Goal: Task Accomplishment & Management: Manage account settings

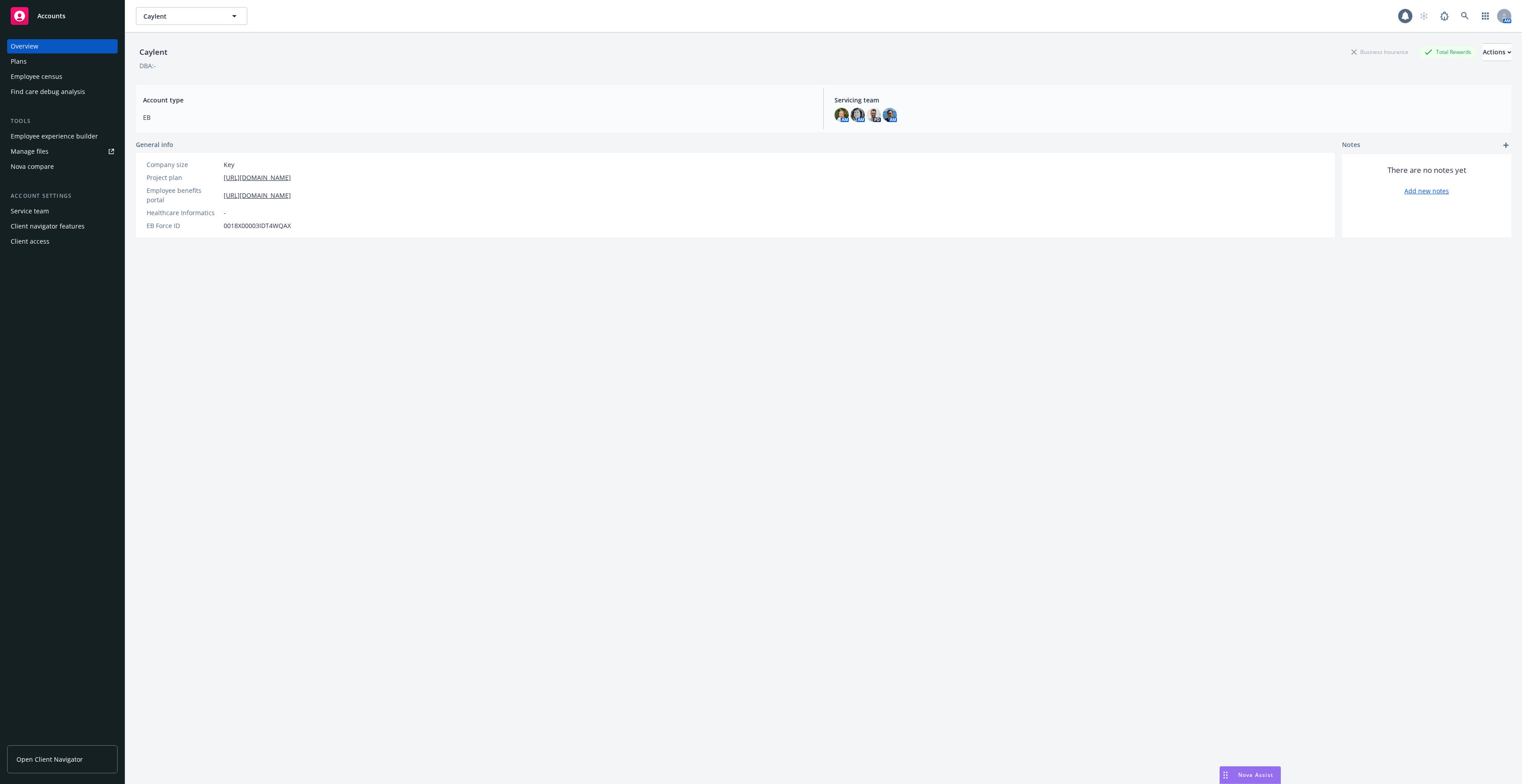
click at [55, 239] on div "Client access" at bounding box center [62, 242] width 104 height 15
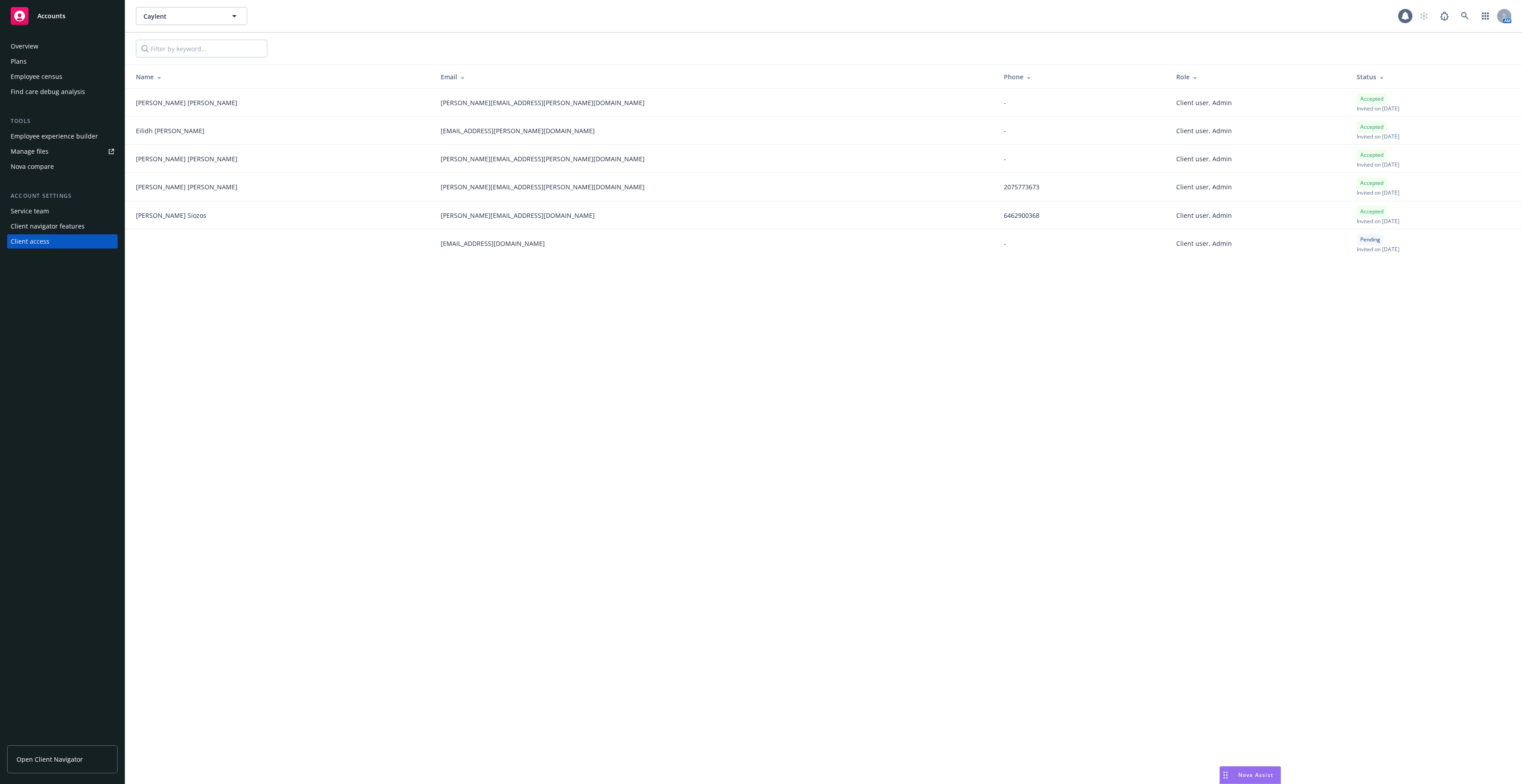
click at [56, 229] on div "Client navigator features" at bounding box center [48, 227] width 74 height 15
